Goal: Navigation & Orientation: Find specific page/section

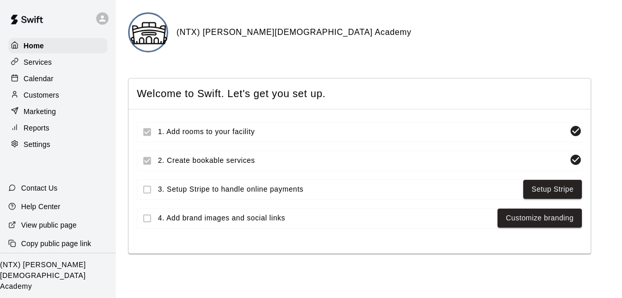
click at [105, 19] on icon at bounding box center [102, 18] width 9 height 9
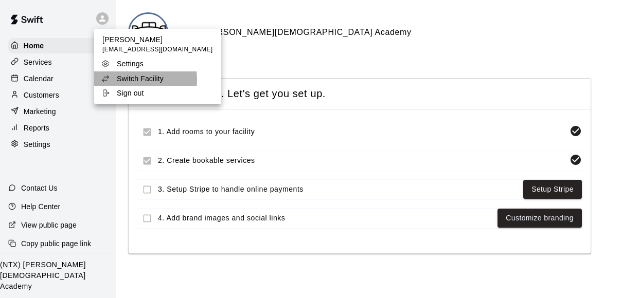
click at [130, 80] on p "Switch Facility" at bounding box center [140, 79] width 47 height 10
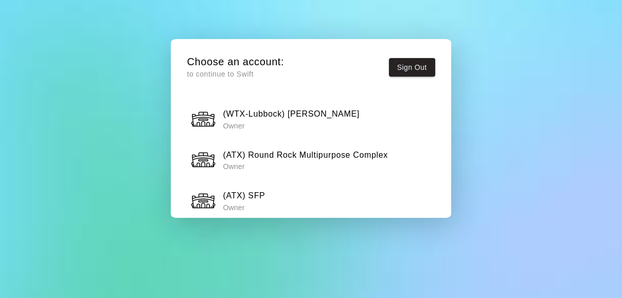
scroll to position [508, 0]
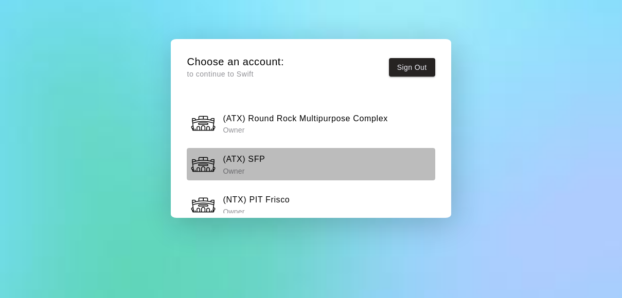
click at [271, 152] on div "(ATX) SFP Owner" at bounding box center [310, 165] width 241 height 26
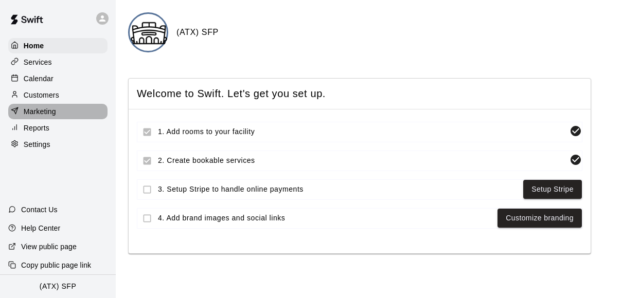
click at [60, 109] on div "Marketing" at bounding box center [57, 111] width 99 height 15
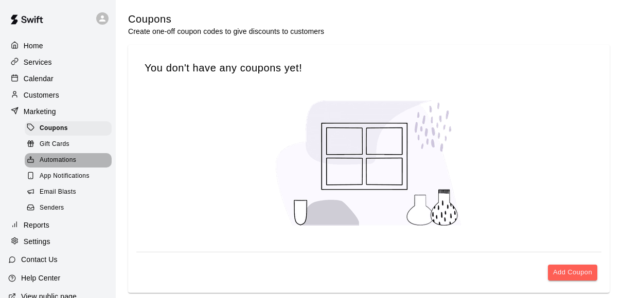
click at [72, 156] on span "Automations" at bounding box center [58, 160] width 37 height 10
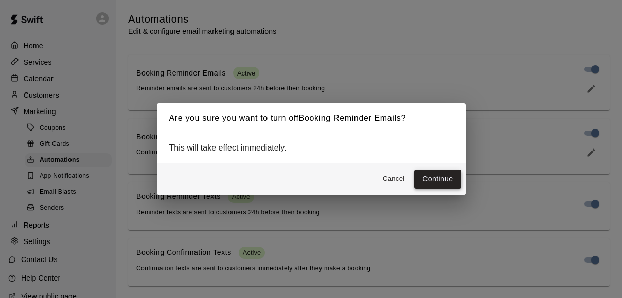
click at [438, 178] on button "Continue" at bounding box center [437, 179] width 47 height 19
click at [431, 178] on button "Continue" at bounding box center [437, 179] width 47 height 19
click at [429, 179] on button "Continue" at bounding box center [437, 179] width 47 height 19
click at [432, 173] on button "Continue" at bounding box center [437, 179] width 47 height 19
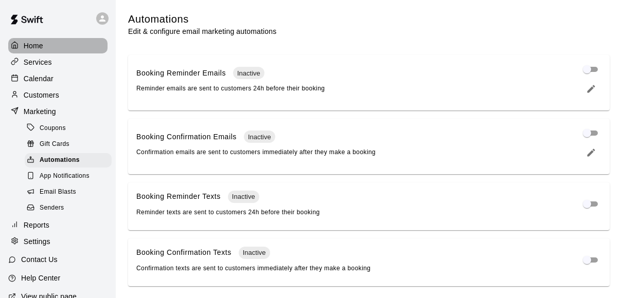
click at [31, 39] on div "Home" at bounding box center [57, 45] width 99 height 15
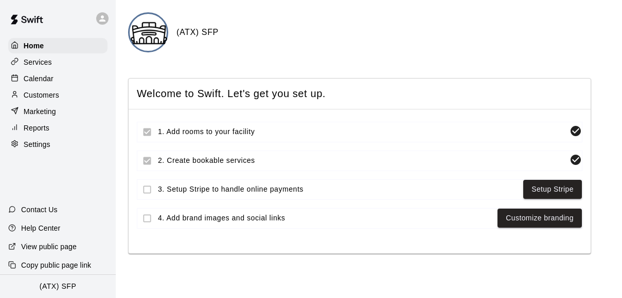
click at [101, 16] on icon at bounding box center [102, 18] width 6 height 6
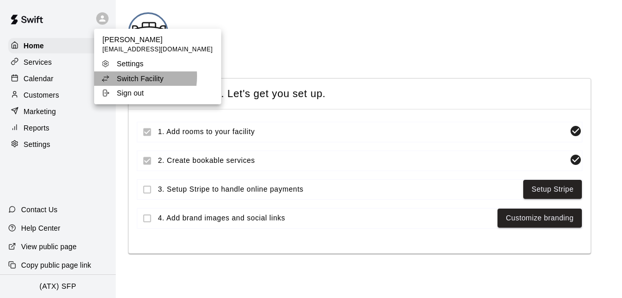
click at [130, 77] on p "Switch Facility" at bounding box center [140, 79] width 47 height 10
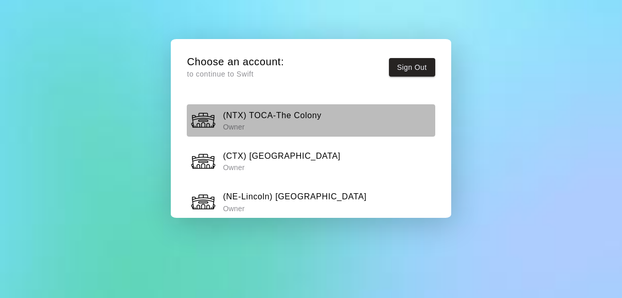
click at [309, 120] on h6 "(NTX) TOCA-The Colony" at bounding box center [272, 115] width 99 height 13
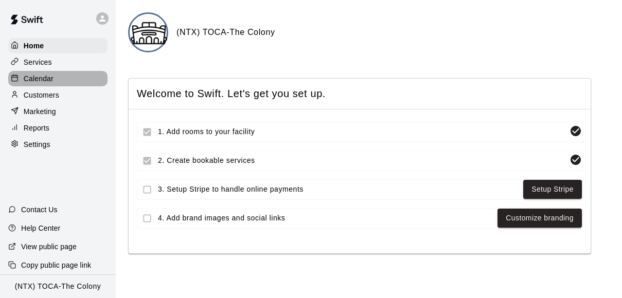
click at [46, 76] on p "Calendar" at bounding box center [39, 79] width 30 height 10
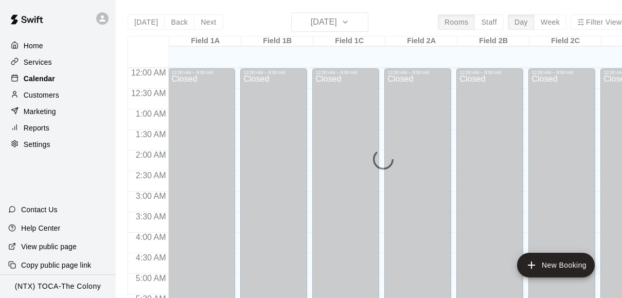
scroll to position [451, 0]
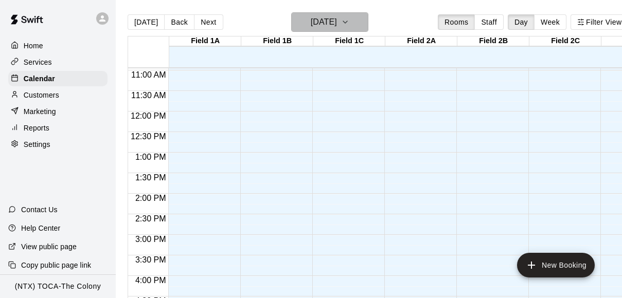
click at [349, 20] on icon "button" at bounding box center [345, 22] width 8 height 12
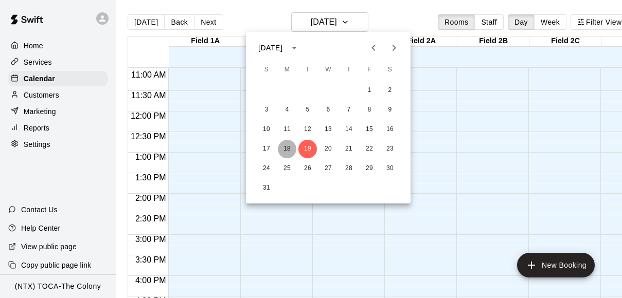
click at [289, 147] on button "18" at bounding box center [287, 149] width 19 height 19
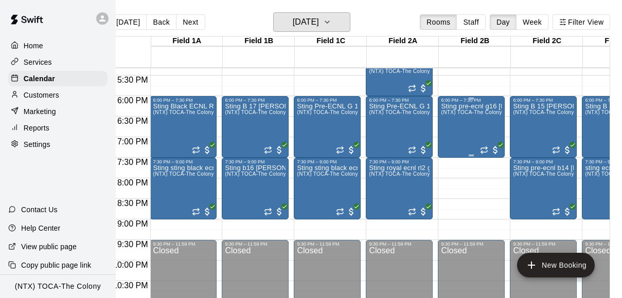
scroll to position [0, 0]
